Goal: Entertainment & Leisure: Consume media (video, audio)

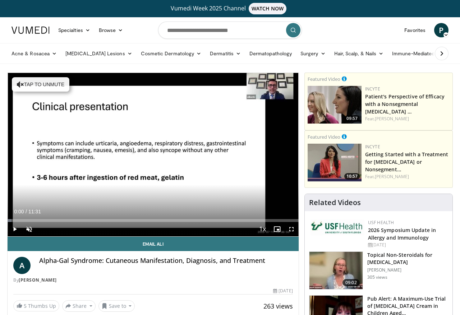
click at [30, 233] on span "Video Player" at bounding box center [29, 229] width 14 height 14
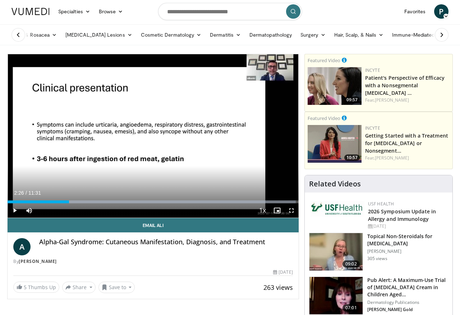
scroll to position [19, 0]
click at [20, 215] on span "Video Player" at bounding box center [15, 211] width 14 height 14
click at [40, 195] on span "11:31" at bounding box center [34, 193] width 13 height 6
click at [33, 201] on div "Progress Bar" at bounding box center [51, 202] width 87 height 3
click at [155, 136] on div "10 seconds Tap to unmute" at bounding box center [153, 136] width 291 height 164
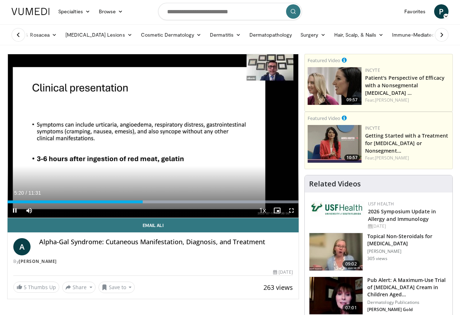
click at [20, 205] on span "Video Player" at bounding box center [15, 211] width 14 height 14
click at [31, 191] on span "11:31" at bounding box center [34, 193] width 13 height 6
click at [28, 201] on div "Progress Bar" at bounding box center [83, 202] width 151 height 3
click at [43, 200] on div "Loaded : 88.25%" at bounding box center [153, 200] width 291 height 7
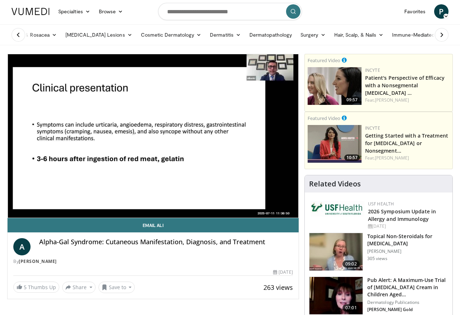
click at [48, 203] on div "10 seconds Tap to unmute" at bounding box center [153, 136] width 291 height 164
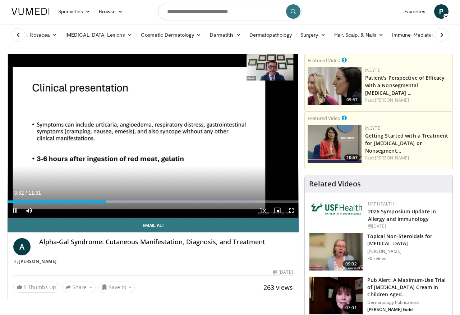
click at [98, 200] on div "Loaded : 85.36%" at bounding box center [153, 200] width 291 height 7
click at [26, 205] on span "Video Player" at bounding box center [29, 211] width 14 height 14
